Goal: Task Accomplishment & Management: Use online tool/utility

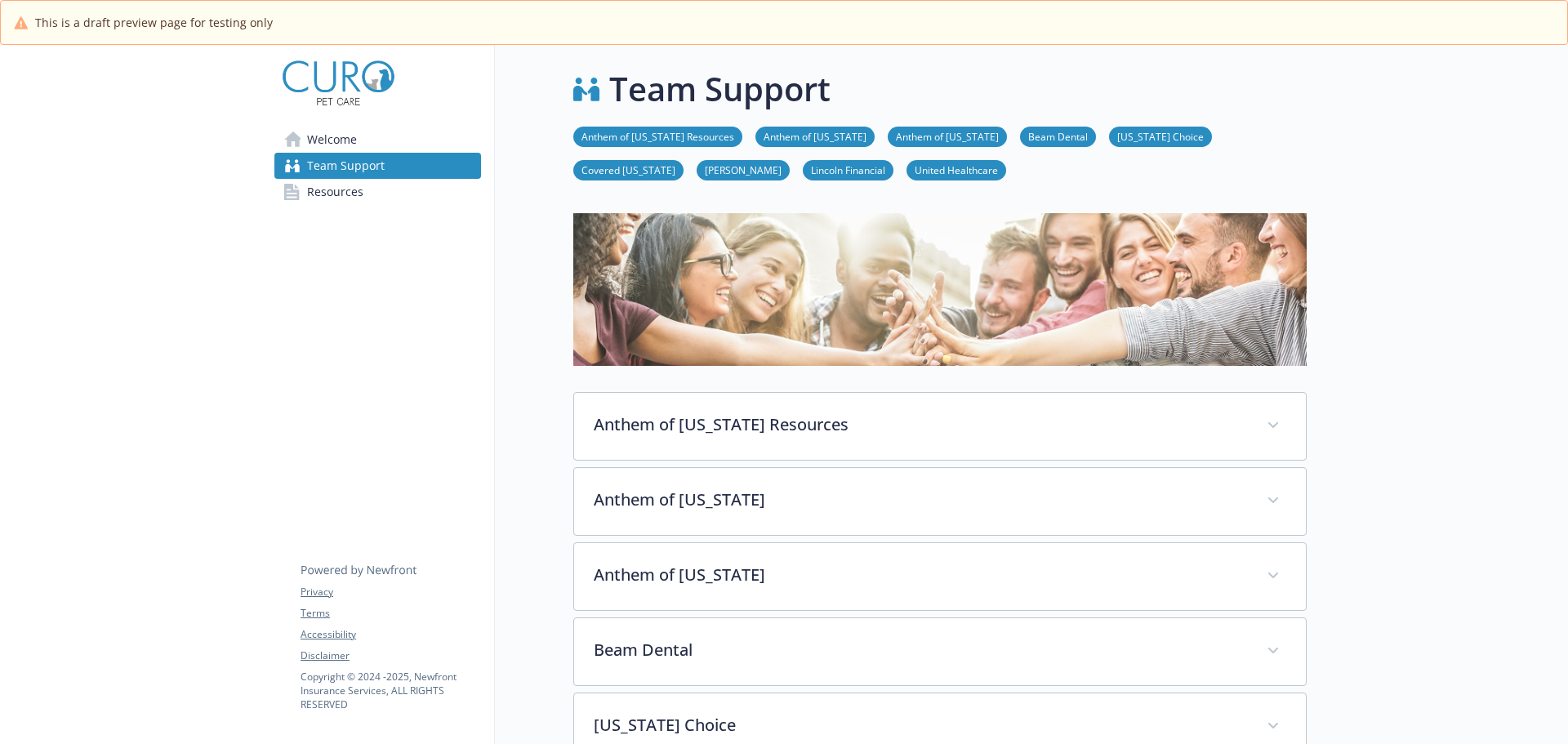
scroll to position [1149, 12]
